Goal: Information Seeking & Learning: Learn about a topic

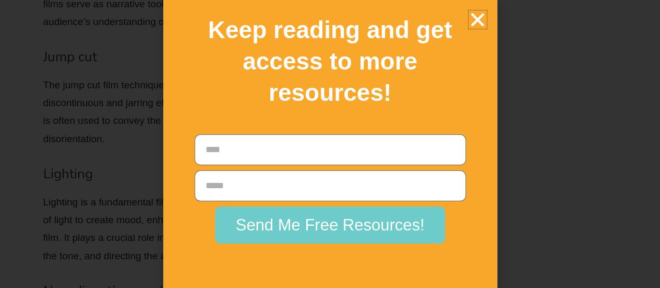
scroll to position [4497, 0]
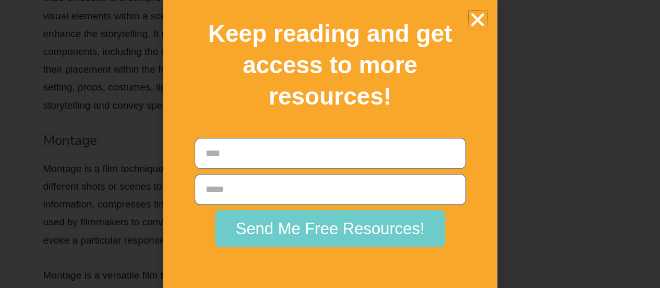
scroll to position [5147, 0]
click at [477, 15] on icon "Close" at bounding box center [478, 19] width 18 height 18
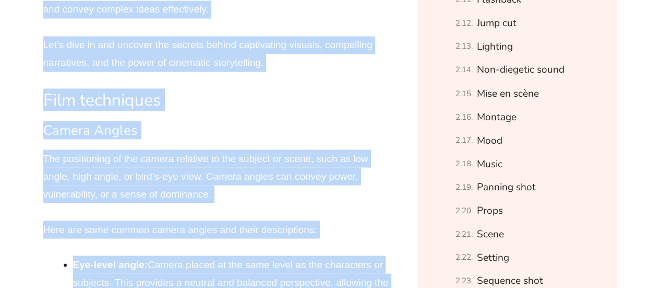
scroll to position [897, 0]
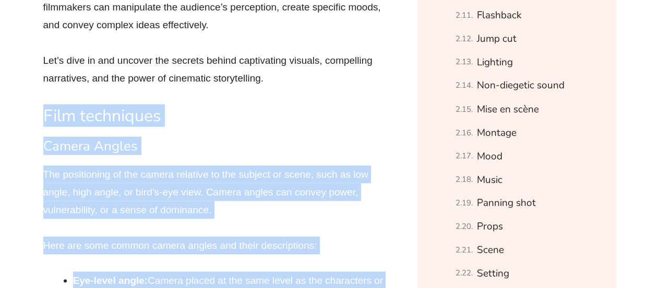
drag, startPoint x: 367, startPoint y: 214, endPoint x: 21, endPoint y: 109, distance: 361.1
copy div "Lore ipsumdolor Sitame Consec Adi elitseddoei te inc utlabo etdolore ma ali eni…"
